Goal: Transaction & Acquisition: Purchase product/service

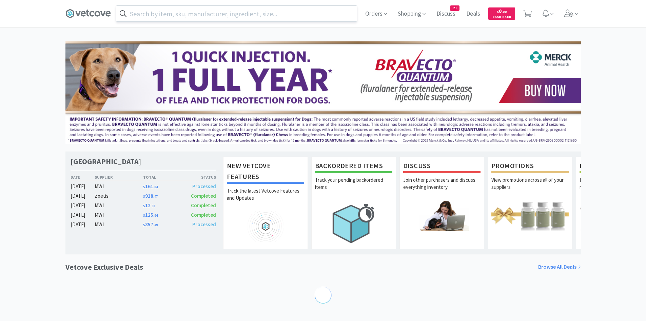
click at [218, 17] on input "text" at bounding box center [236, 14] width 241 height 16
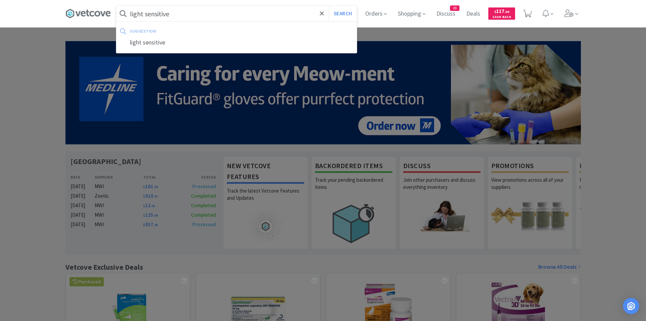
type input "light sensitive"
click at [329, 6] on button "Search" at bounding box center [343, 14] width 28 height 16
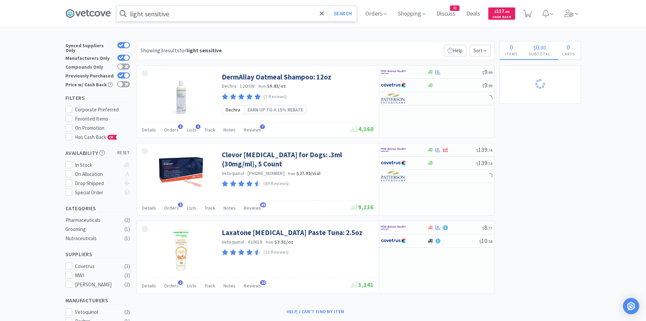
drag, startPoint x: 126, startPoint y: 70, endPoint x: 126, endPoint y: 66, distance: 3.7
click at [127, 73] on div at bounding box center [126, 75] width 5 height 5
checkbox input "false"
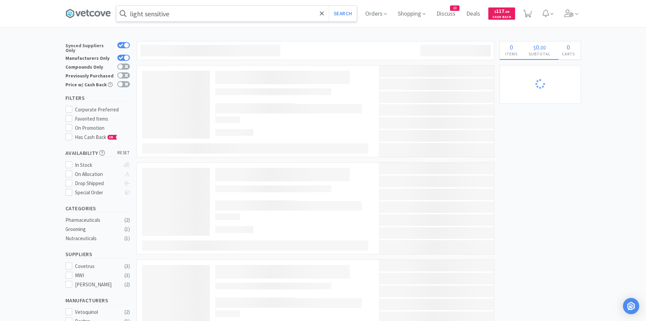
click at [121, 45] on icon at bounding box center [121, 44] width 4 height 3
checkbox input "false"
click at [127, 55] on div at bounding box center [126, 57] width 5 height 5
checkbox input "false"
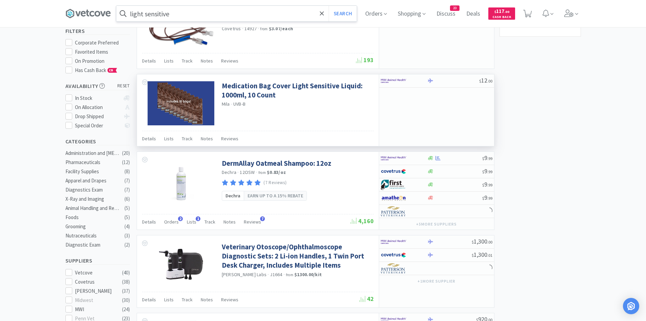
scroll to position [68, 0]
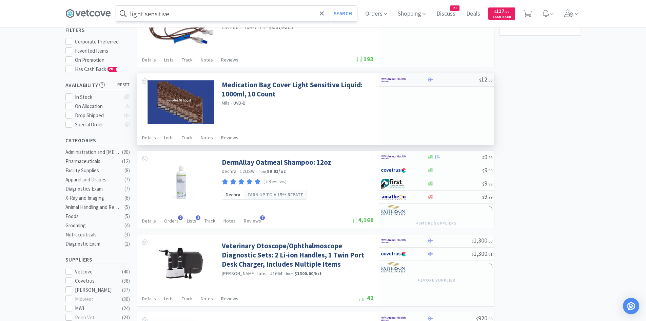
click at [388, 76] on img at bounding box center [393, 80] width 25 height 10
select select "1"
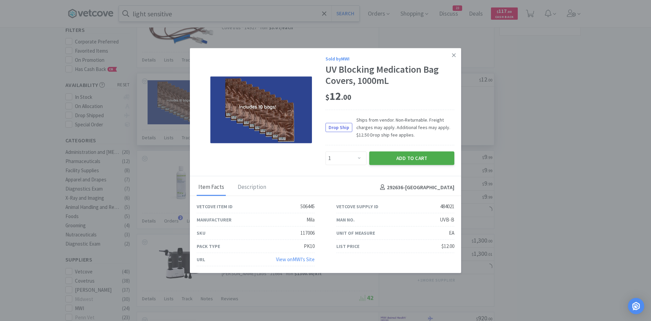
click at [412, 163] on button "Add to Cart" at bounding box center [411, 158] width 85 height 14
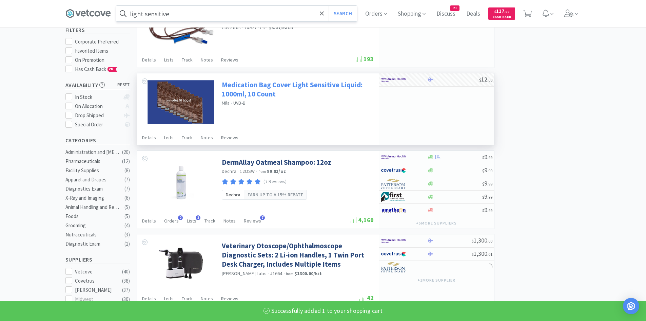
select select "1"
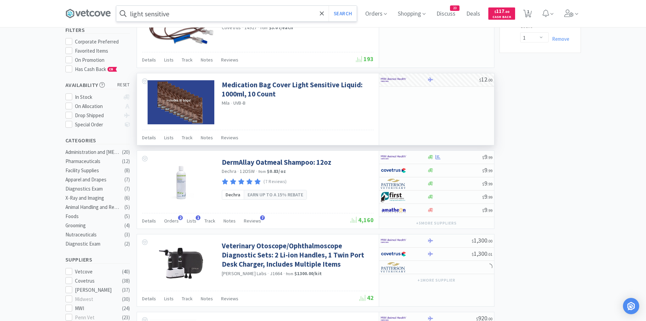
scroll to position [0, 0]
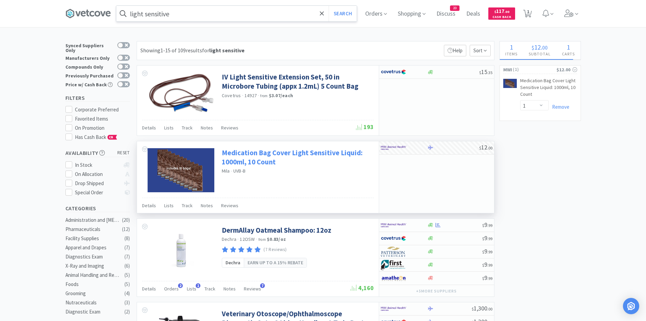
click at [266, 163] on link "Medication Bag Cover Light Sensitive Liquid: 1000ml, 10 Count" at bounding box center [297, 157] width 150 height 19
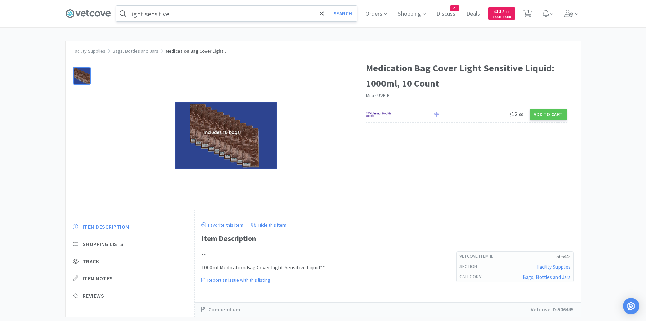
click at [232, 156] on img at bounding box center [226, 135] width 102 height 67
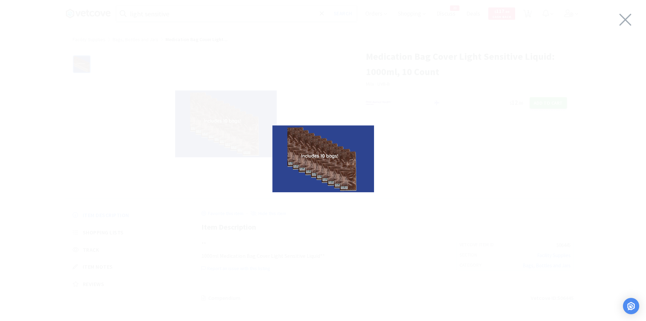
scroll to position [17, 0]
click at [422, 170] on div at bounding box center [323, 159] width 646 height 304
click at [453, 220] on div at bounding box center [323, 159] width 646 height 304
click at [458, 174] on div at bounding box center [323, 159] width 646 height 304
click at [618, 23] on icon at bounding box center [625, 19] width 14 height 19
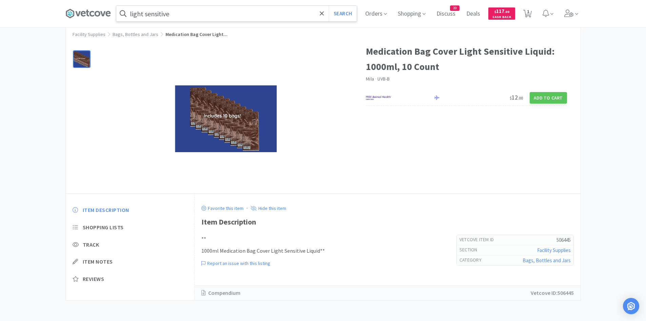
select select "1"
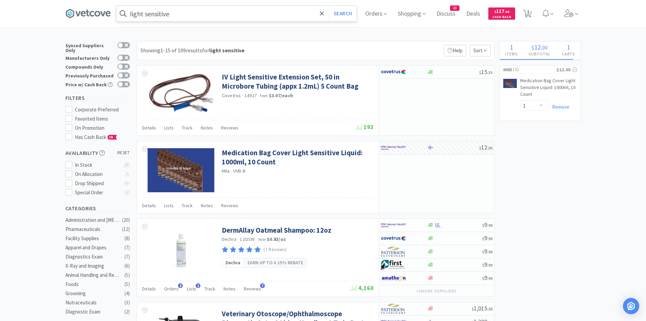
click at [214, 18] on input "light sensitive" at bounding box center [236, 14] width 241 height 16
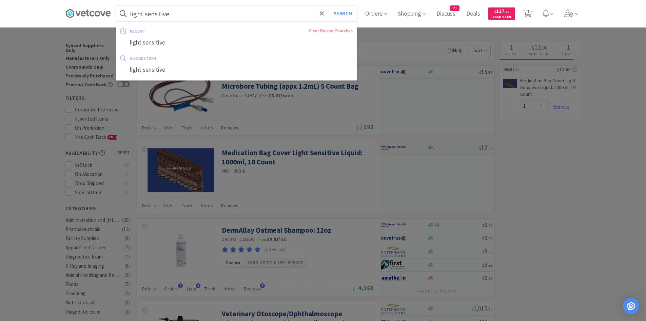
click at [199, 17] on input "light sensitive" at bounding box center [236, 14] width 241 height 16
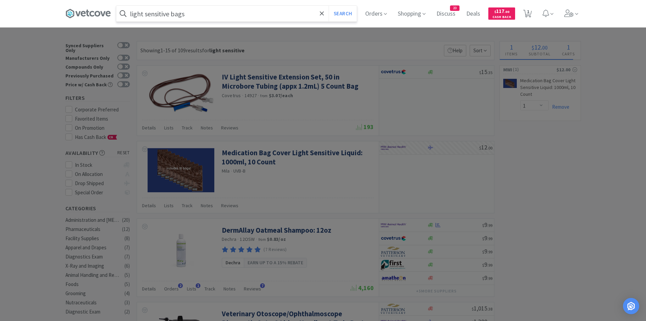
type input "light sensitive bags"
click at [329, 6] on button "Search" at bounding box center [343, 14] width 28 height 16
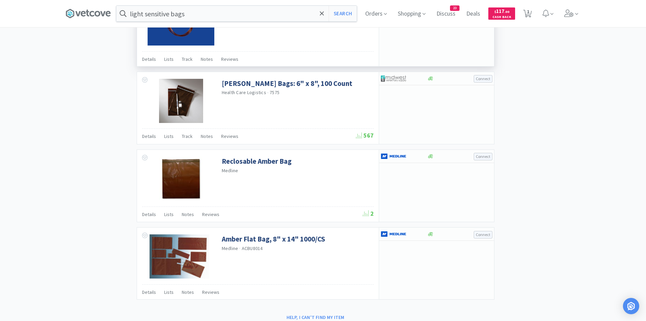
scroll to position [912, 0]
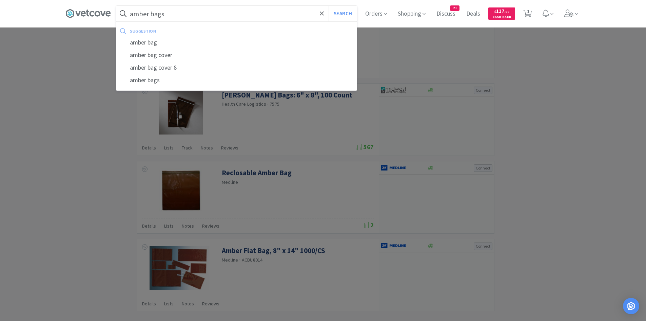
type input "amber bags"
click at [329, 6] on button "Search" at bounding box center [343, 14] width 28 height 16
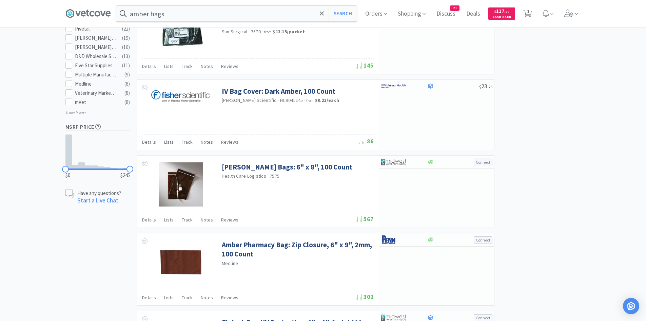
scroll to position [339, 0]
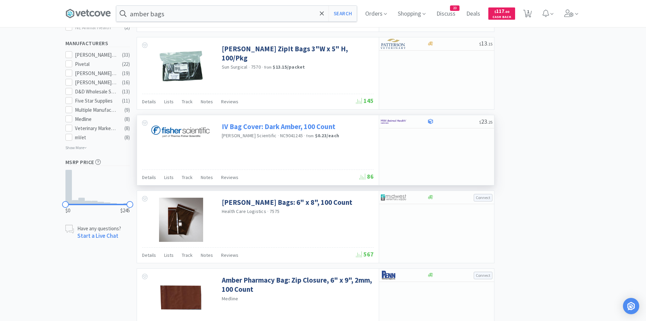
click at [288, 128] on link "IV Bag Cover: Dark Amber, 100 Count" at bounding box center [279, 126] width 114 height 9
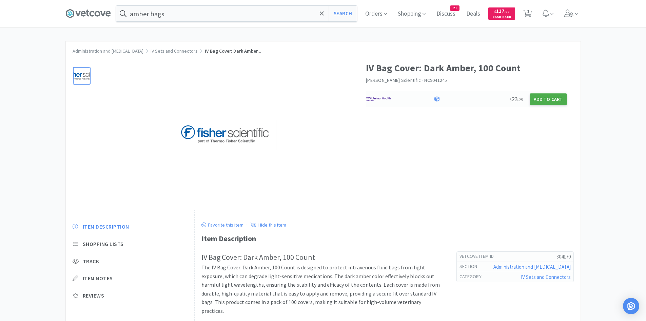
click at [552, 95] on button "Add to Cart" at bounding box center [548, 99] width 37 height 12
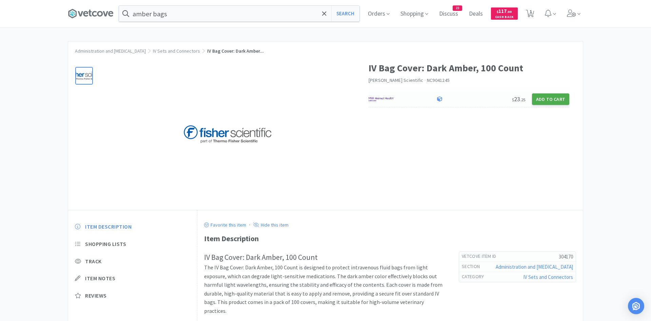
select select "1"
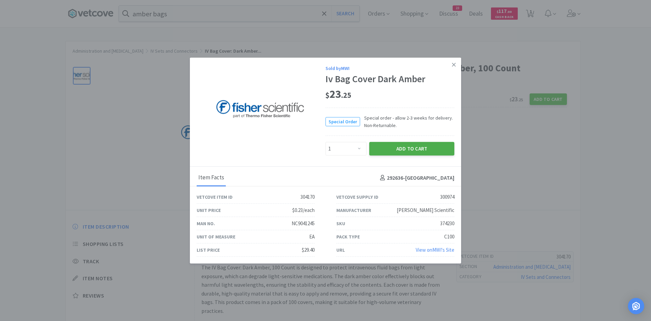
click at [398, 146] on button "Add to Cart" at bounding box center [411, 149] width 85 height 14
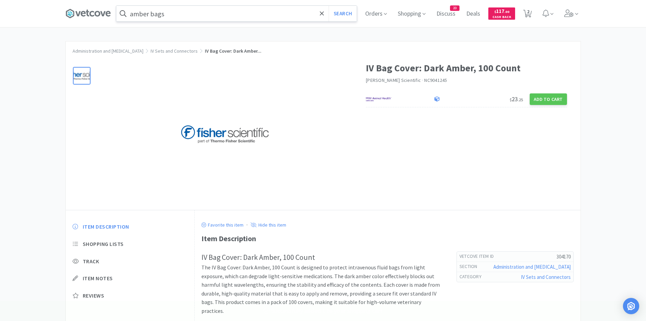
click at [197, 15] on input "amber bags" at bounding box center [236, 14] width 241 height 16
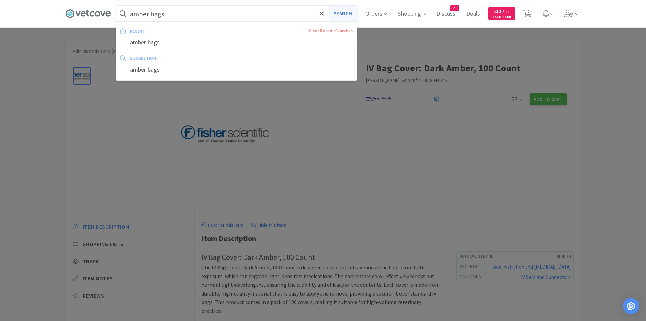
click at [347, 17] on button "Search" at bounding box center [343, 14] width 28 height 16
select select "1"
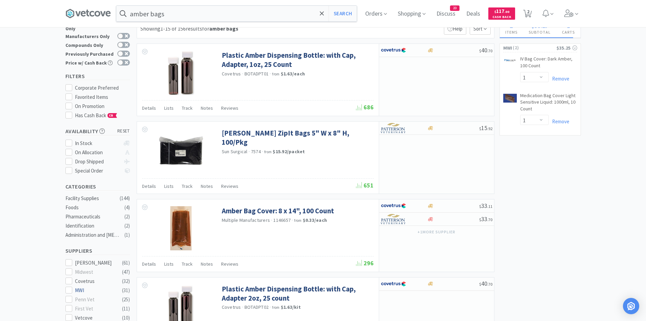
scroll to position [34, 0]
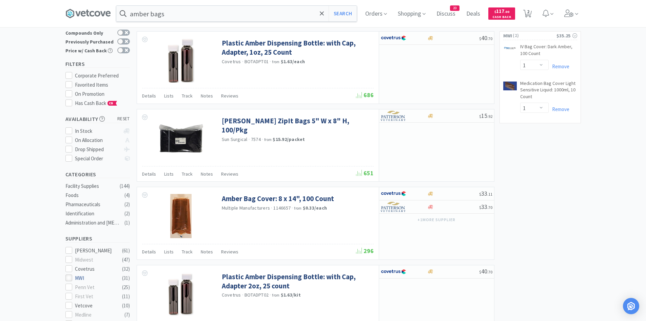
click at [69, 275] on icon at bounding box center [68, 277] width 5 height 5
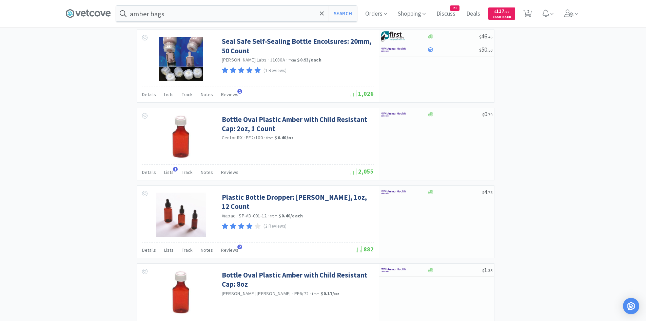
scroll to position [967, 0]
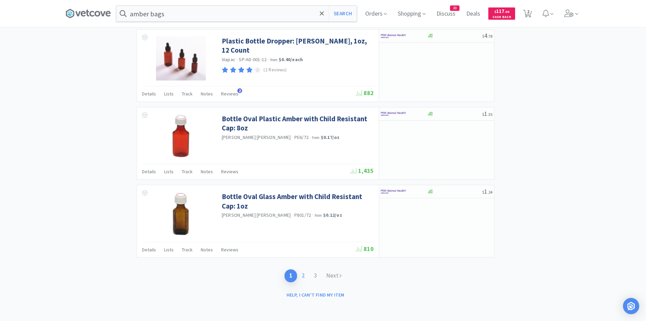
click at [304, 273] on link "2" at bounding box center [303, 275] width 12 height 13
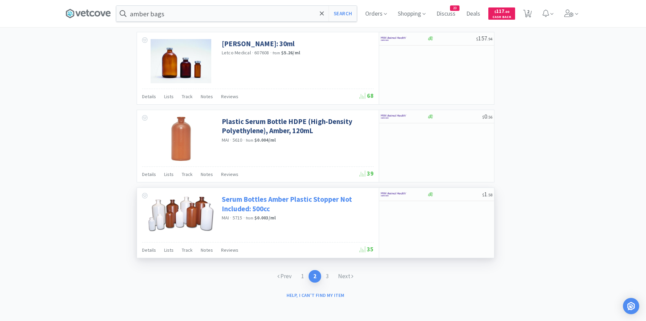
scroll to position [964, 0]
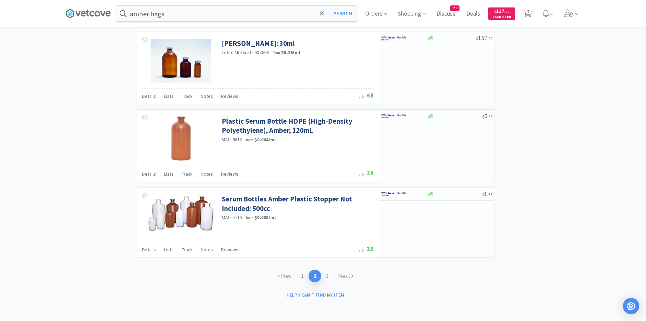
click at [329, 276] on link "3" at bounding box center [327, 275] width 12 height 13
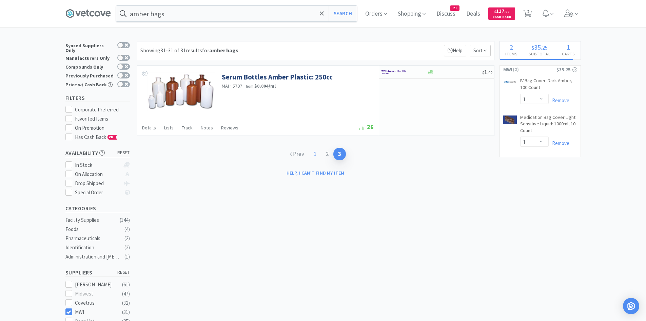
click at [315, 155] on link "1" at bounding box center [315, 154] width 12 height 13
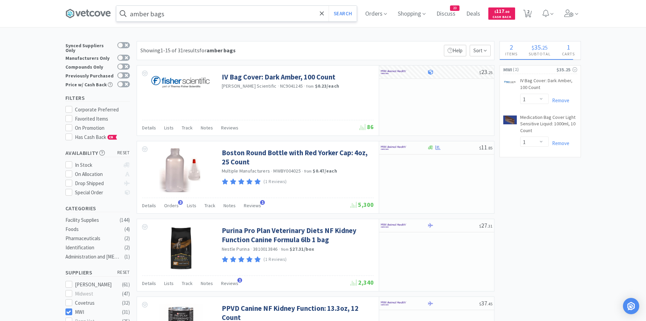
click at [231, 19] on input "amber bags" at bounding box center [236, 14] width 241 height 16
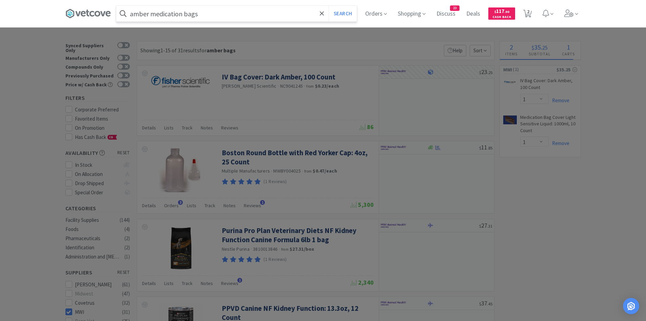
type input "amber medication bags"
click at [329, 6] on button "Search" at bounding box center [343, 14] width 28 height 16
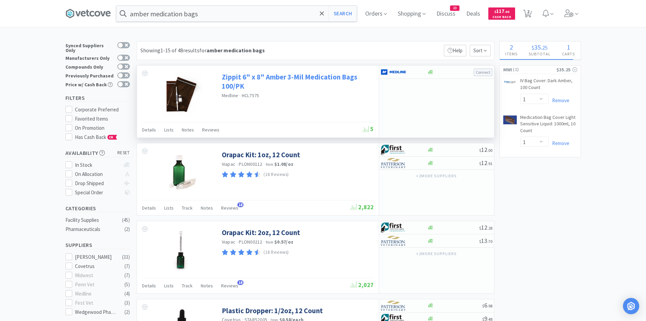
click at [314, 81] on link "Zippit 6" x 8" Amber 3-Mil Medication Bags 100/PK" at bounding box center [297, 81] width 150 height 19
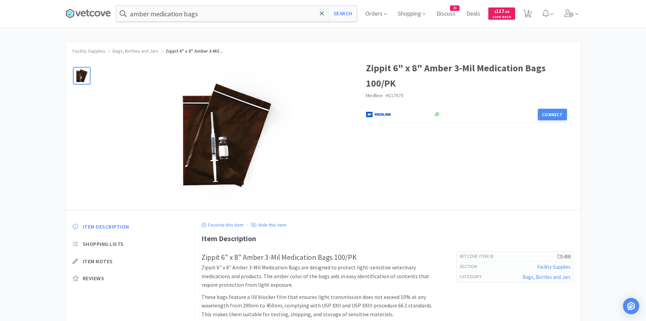
select select "1"
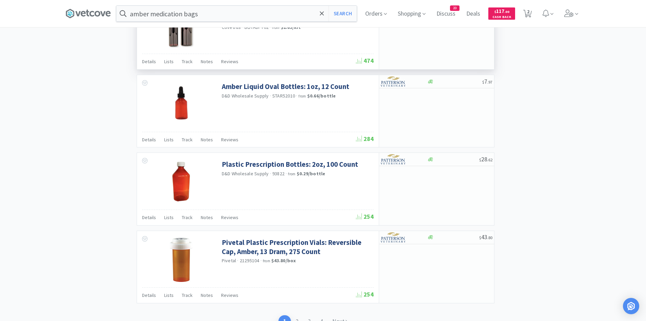
scroll to position [969, 0]
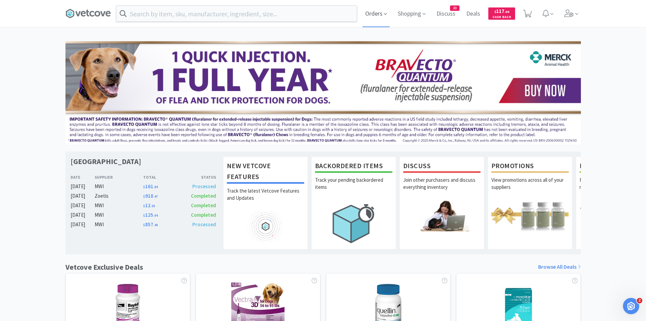
click at [385, 13] on icon at bounding box center [385, 14] width 3 height 6
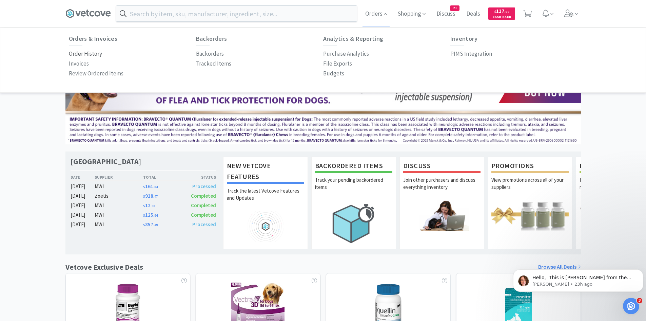
click at [86, 54] on p "Order History" at bounding box center [85, 53] width 33 height 9
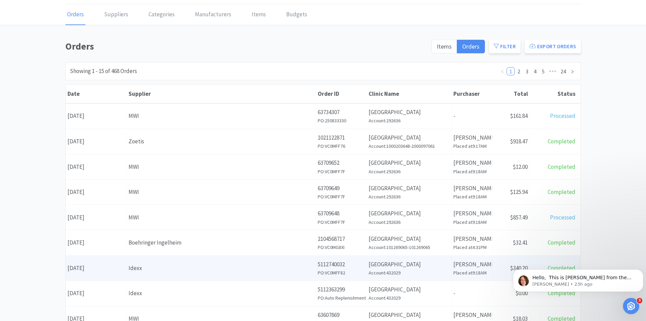
scroll to position [34, 0]
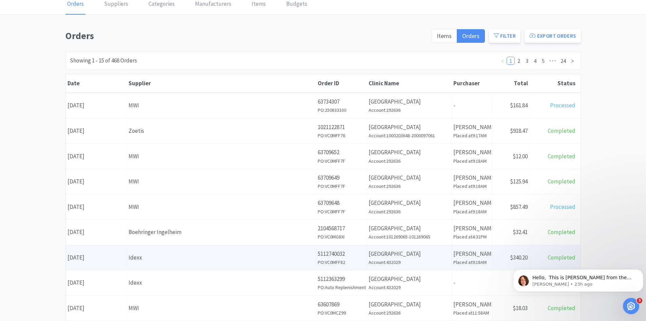
click at [167, 256] on div "Idexx" at bounding box center [222, 257] width 186 height 9
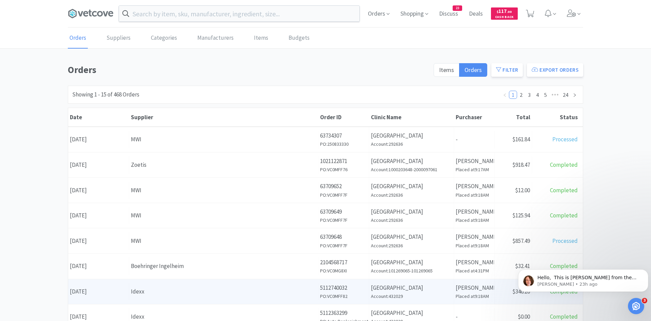
click at [167, 256] on body "Orders Shopping Discuss Discuss 23 Deals Deals $ 117 . 00 Cash Back Orders Supp…" at bounding box center [325, 160] width 651 height 321
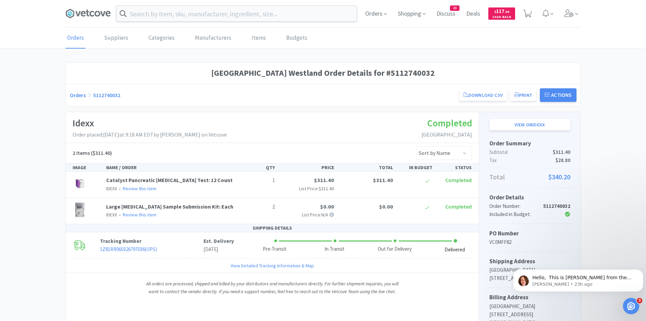
click at [73, 36] on link "Orders" at bounding box center [75, 38] width 20 height 21
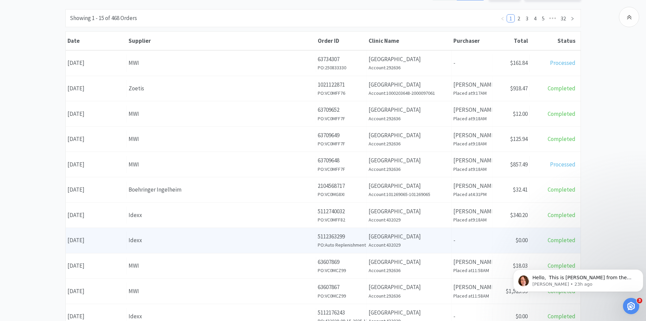
scroll to position [102, 0]
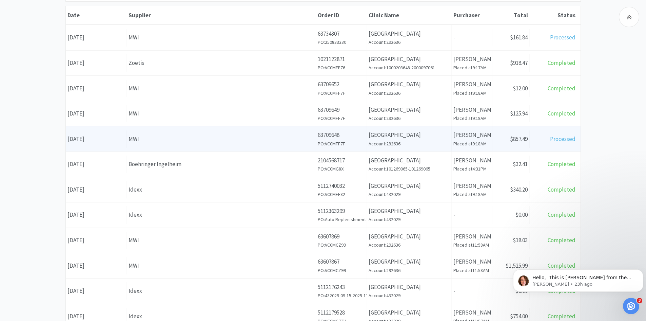
click at [167, 140] on div "MWI" at bounding box center [222, 138] width 186 height 9
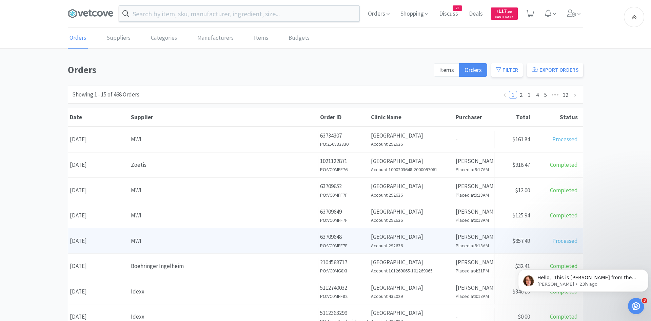
click at [167, 140] on body "Orders Shopping Discuss Discuss 23 Deals Deals $ 117 . 00 Cash Back Orders Supp…" at bounding box center [325, 160] width 651 height 321
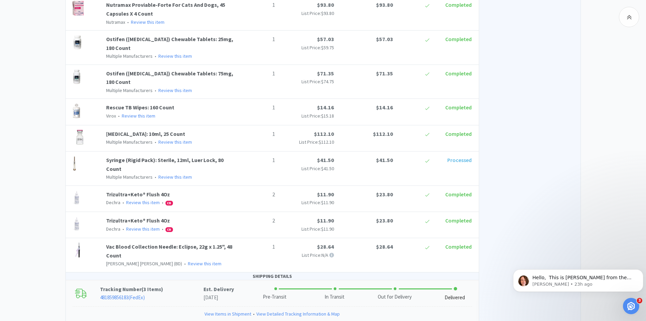
scroll to position [561, 0]
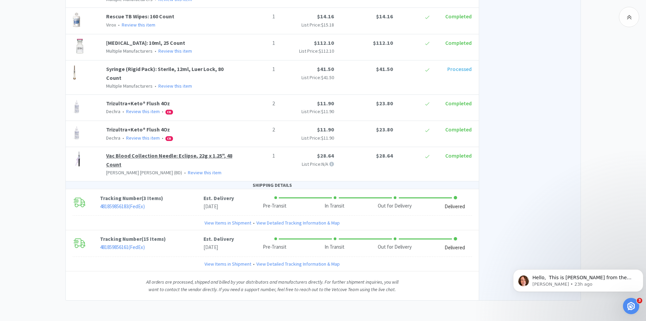
click at [223, 155] on link "Vac Blood Collection Needle: Eclipse, 22g x 1.25", 48 Count" at bounding box center [169, 160] width 126 height 16
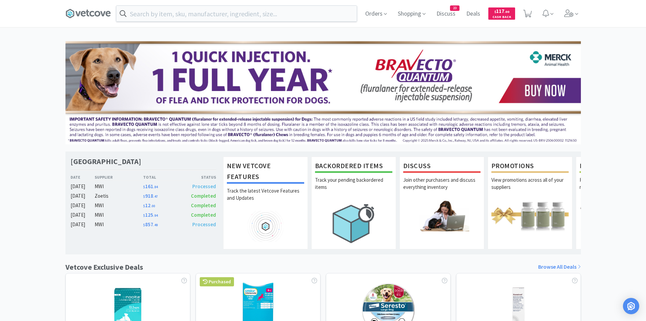
click at [393, 15] on div "Orders Shopping Discuss Discuss 23 Deals Deals $ 117 . 00 Cash Back" at bounding box center [470, 13] width 221 height 27
click at [385, 15] on icon at bounding box center [385, 14] width 3 height 6
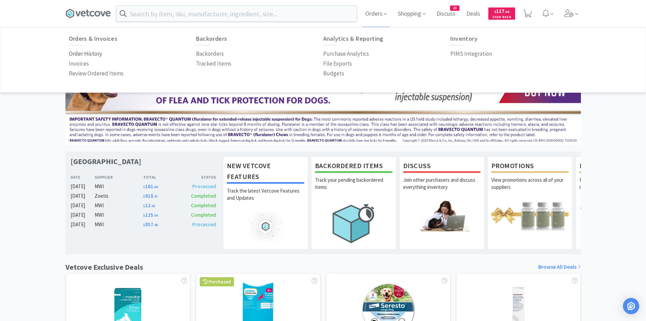
click at [91, 51] on p "Order History" at bounding box center [85, 53] width 33 height 9
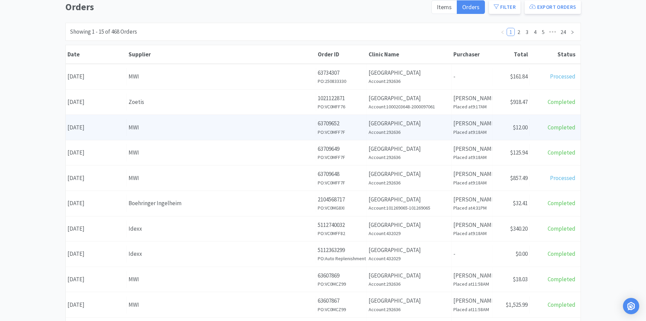
scroll to position [68, 0]
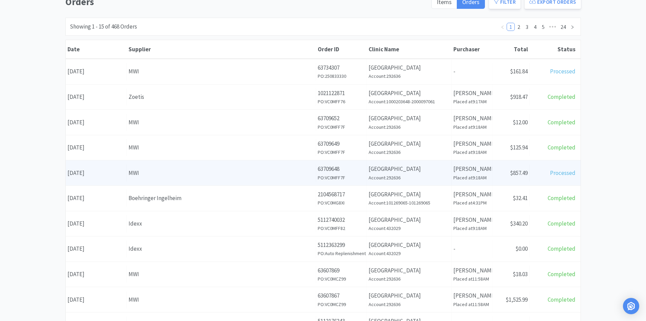
click at [139, 170] on div "MWI" at bounding box center [222, 172] width 186 height 9
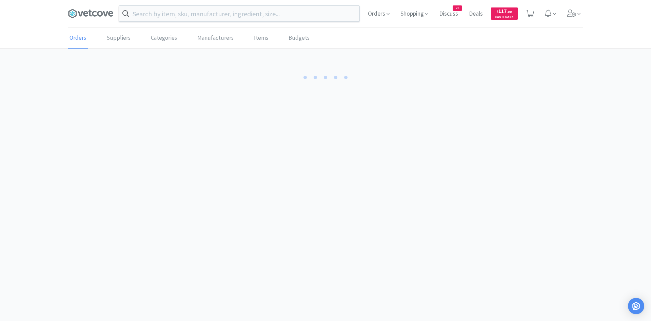
click at [139, 170] on body "Orders Shopping Discuss Discuss 23 Deals Deals $ 117 . 00 Cash Back Orders Supp…" at bounding box center [325, 160] width 651 height 321
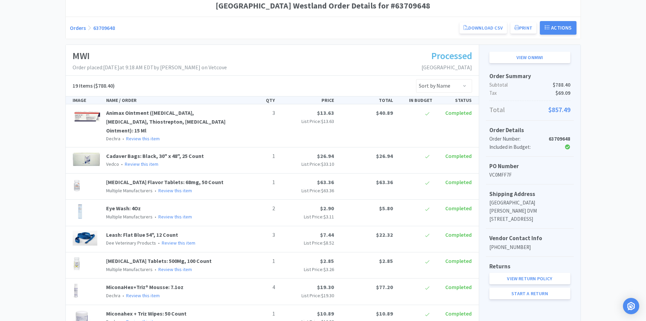
scroll to position [68, 0]
drag, startPoint x: 549, startPoint y: 138, endPoint x: 573, endPoint y: 139, distance: 24.1
click at [573, 139] on div "Order Details Order Number: 63709648 Included in Budget:" at bounding box center [530, 138] width 88 height 36
copy strong "63709648"
